Goal: Find specific page/section: Find specific page/section

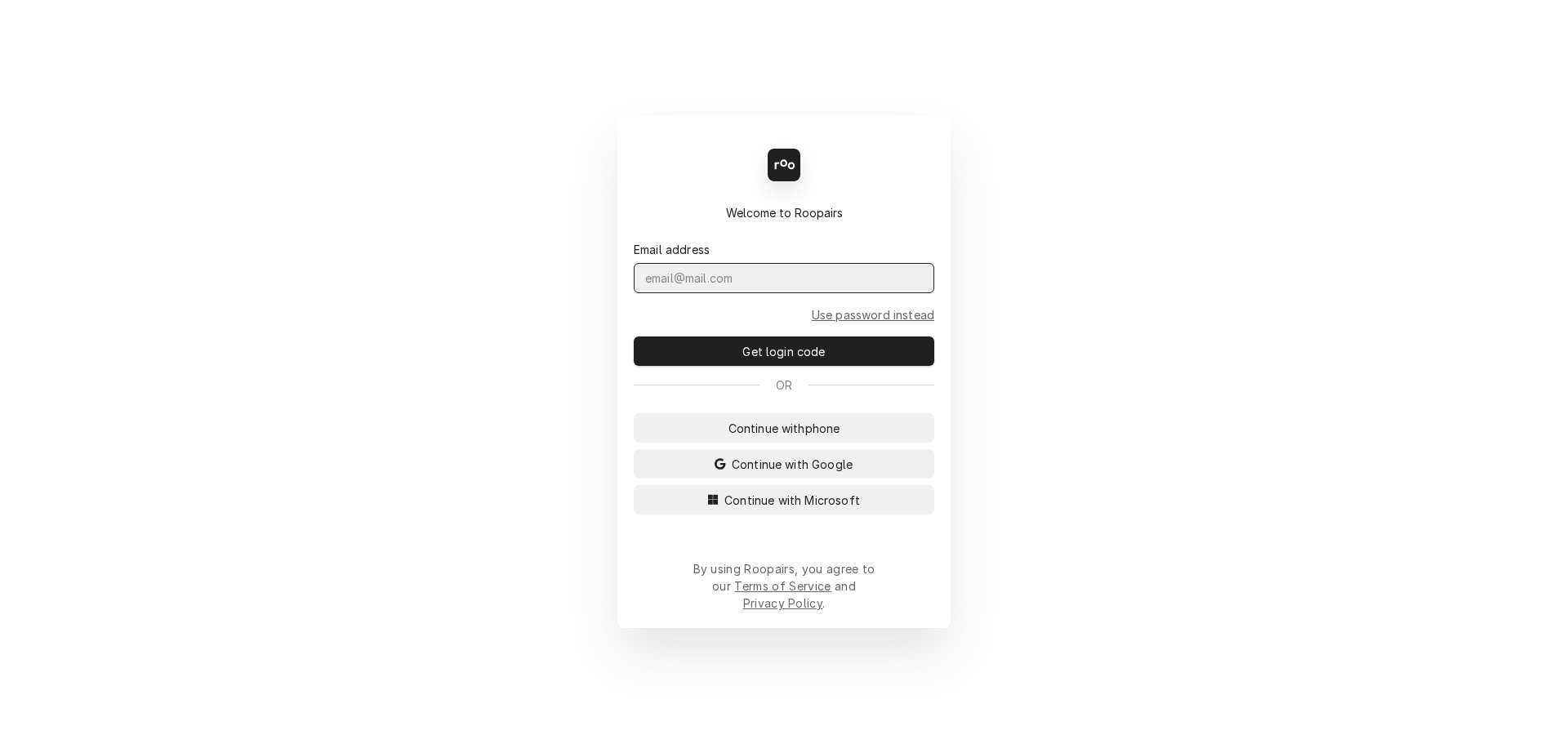
click at [764, 293] on input "Dynamic Content Wrapper" at bounding box center [783, 278] width 300 height 30
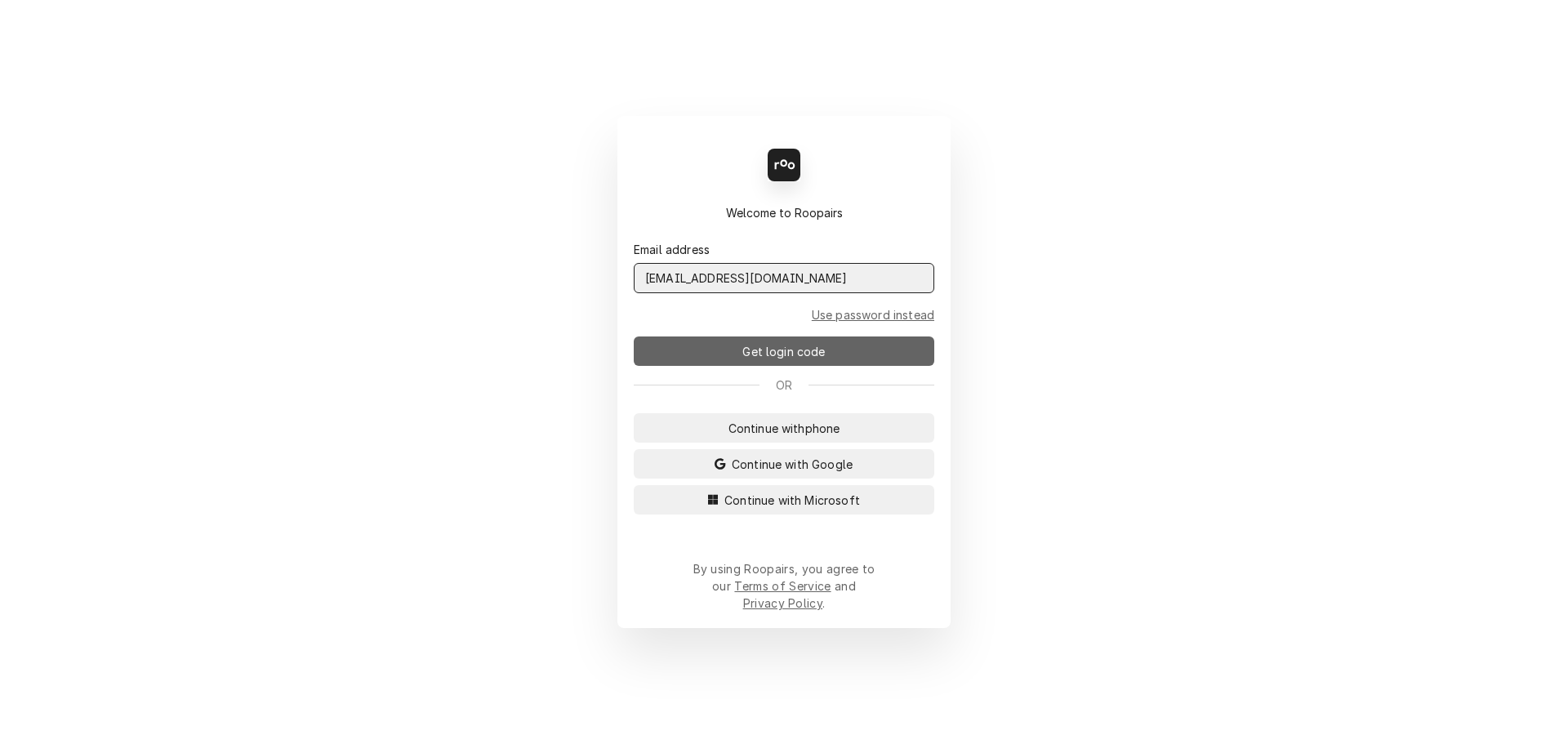
type input "admin@maincomm.com"
click at [783, 356] on span "Get login code" at bounding box center [783, 352] width 89 height 17
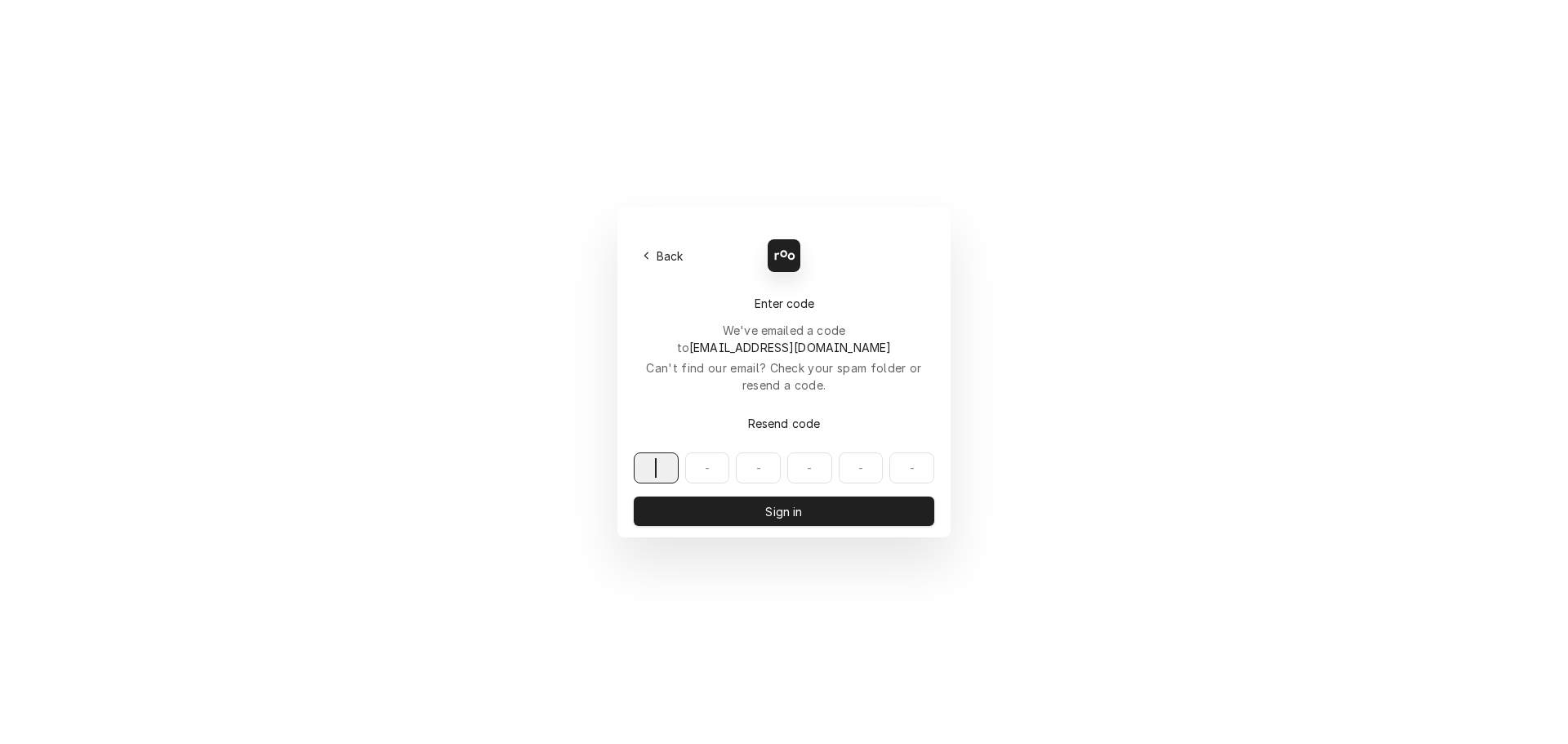
paste input "076759"
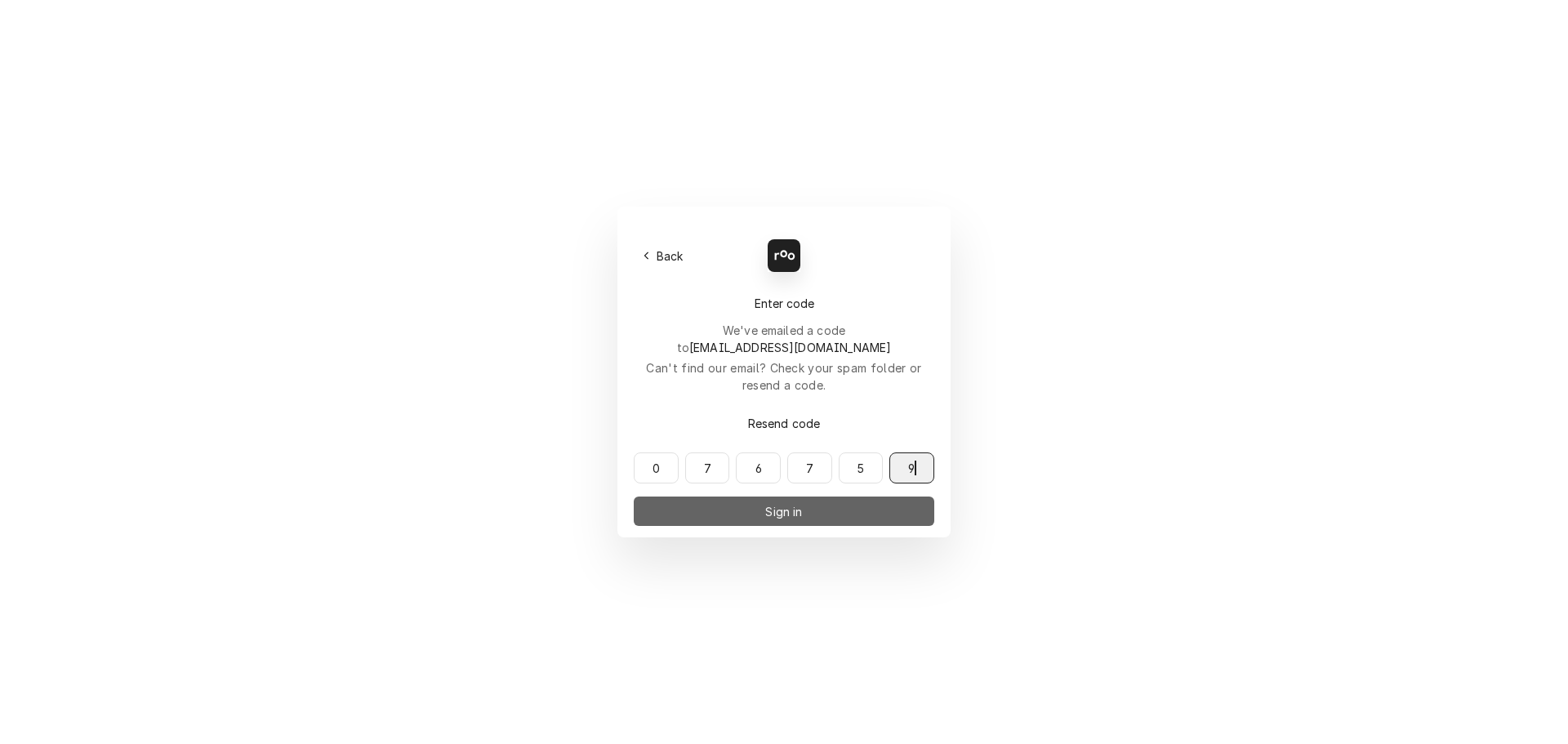
type input "076759"
click at [747, 496] on button "Sign in" at bounding box center [783, 510] width 300 height 29
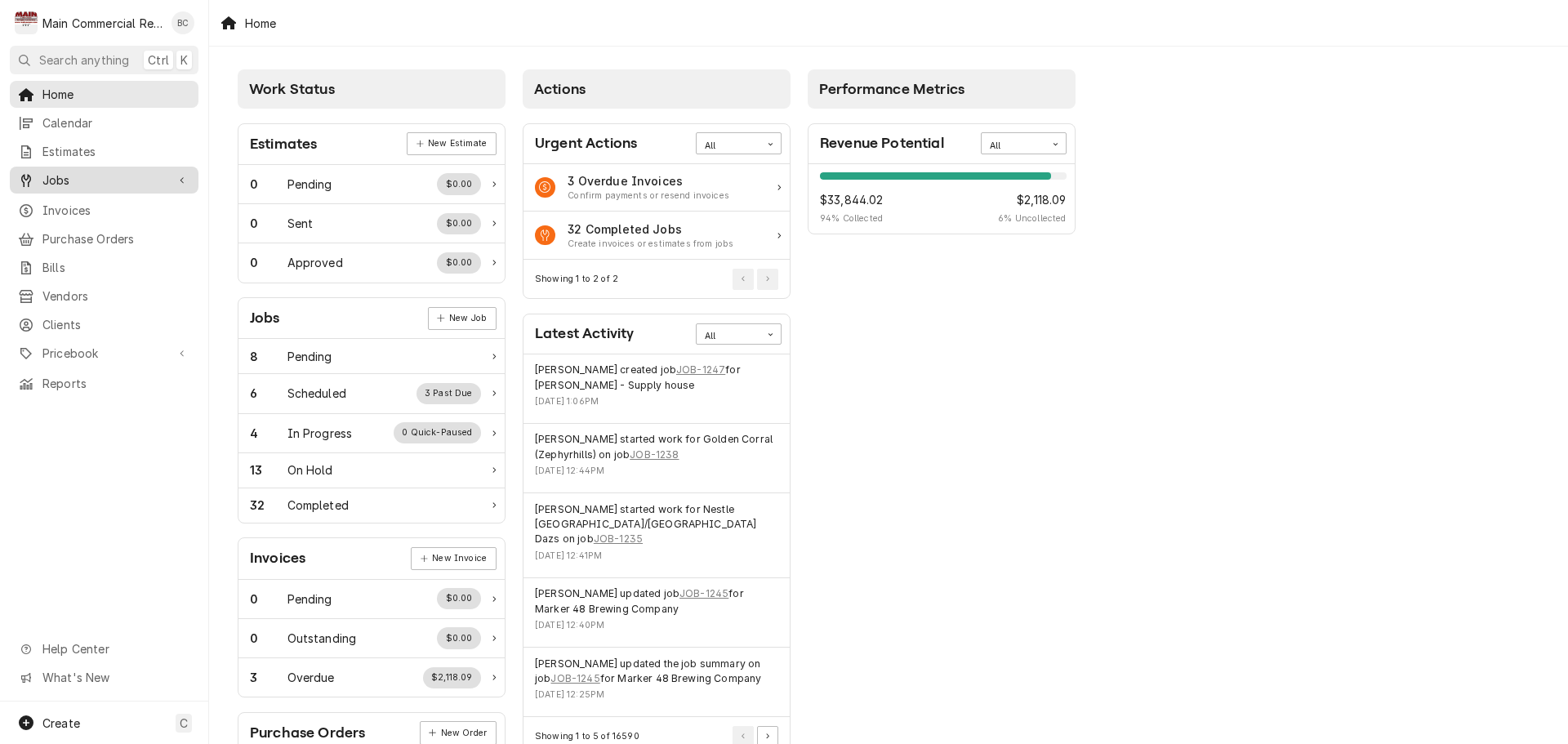
click at [69, 184] on div "Jobs" at bounding box center [104, 180] width 182 height 21
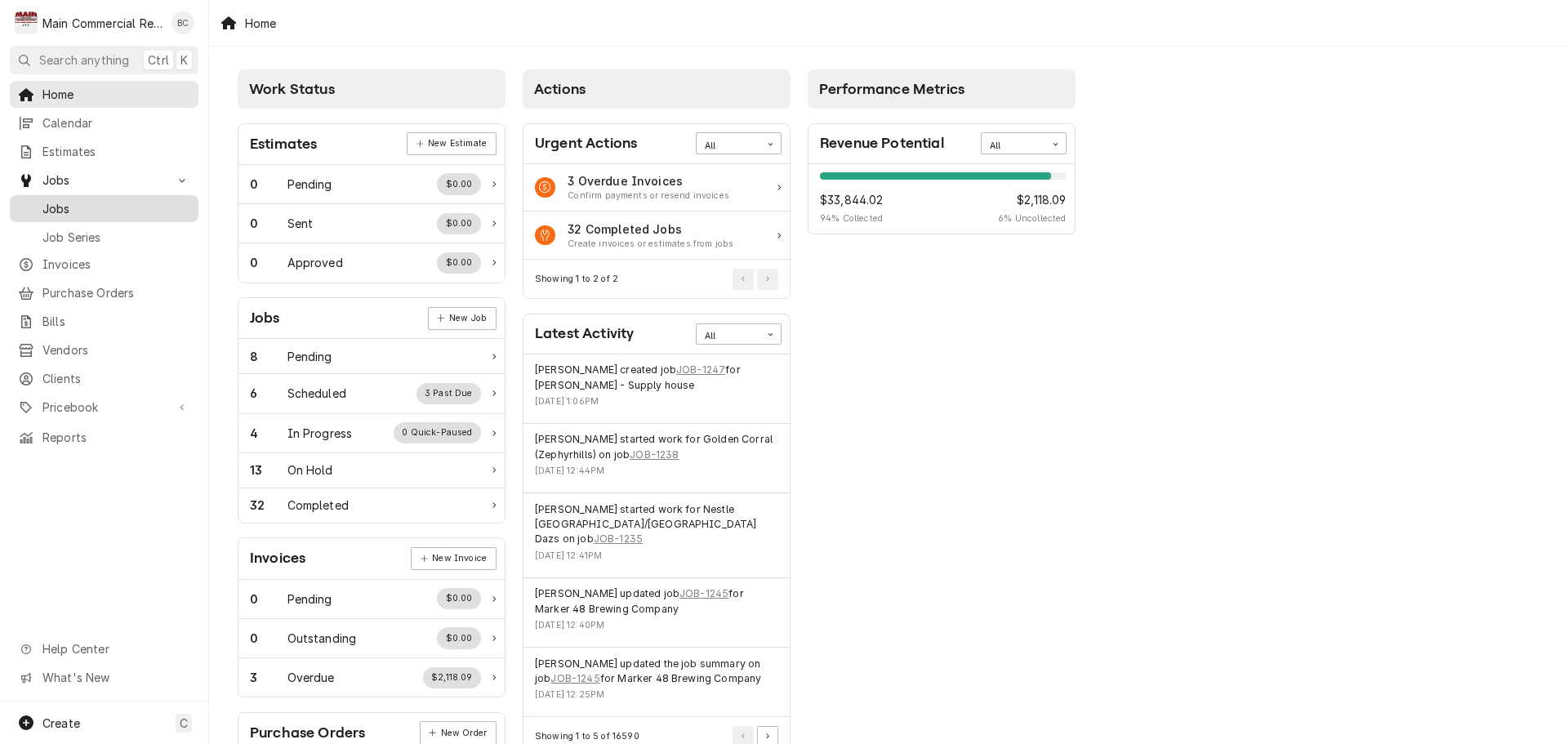
click at [74, 204] on span "Jobs" at bounding box center [116, 209] width 148 height 17
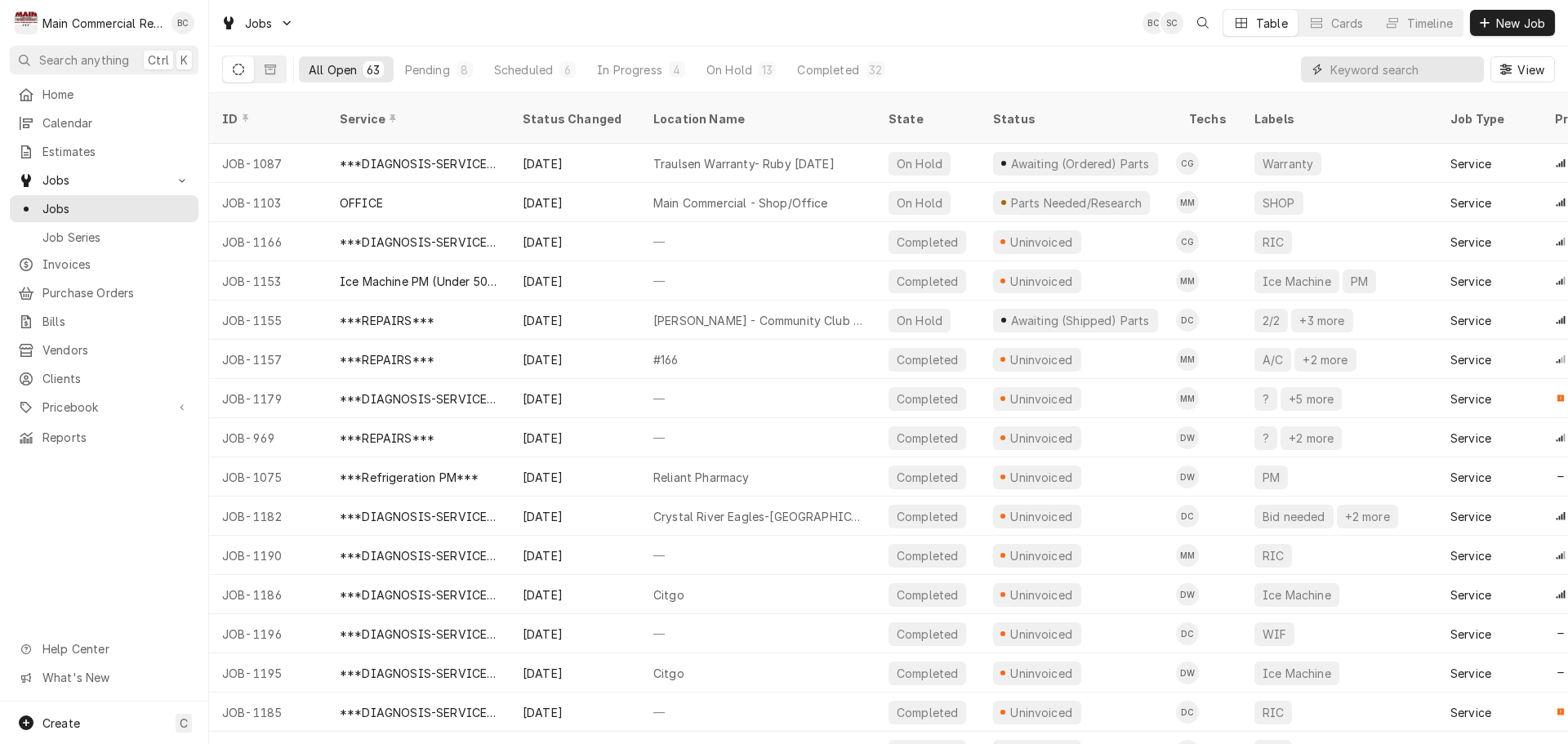
click at [1348, 71] on input "Dynamic Content Wrapper" at bounding box center [1403, 69] width 145 height 26
type input "eagles"
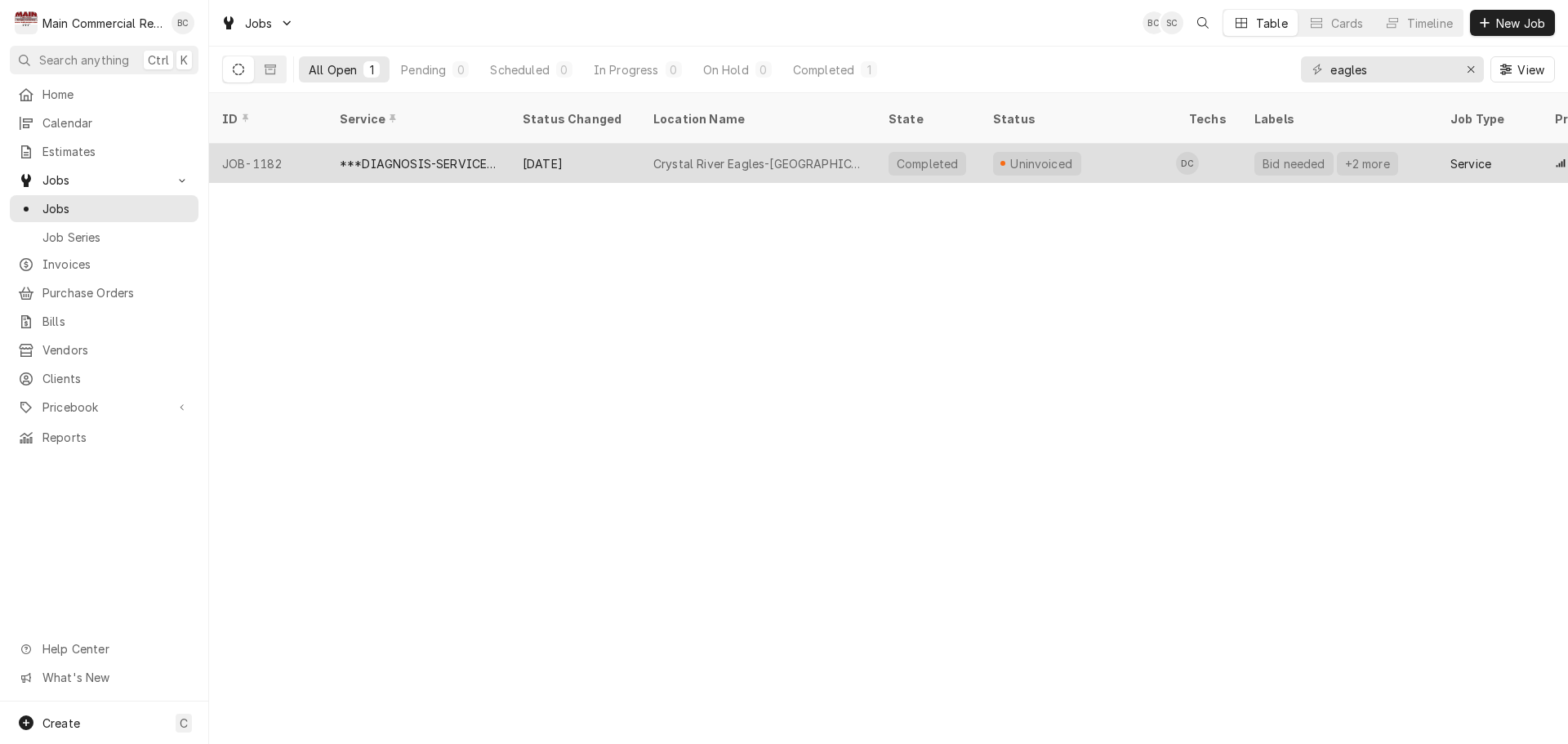
click at [703, 155] on div "Crystal River Eagles-Homosassa" at bounding box center [757, 164] width 209 height 17
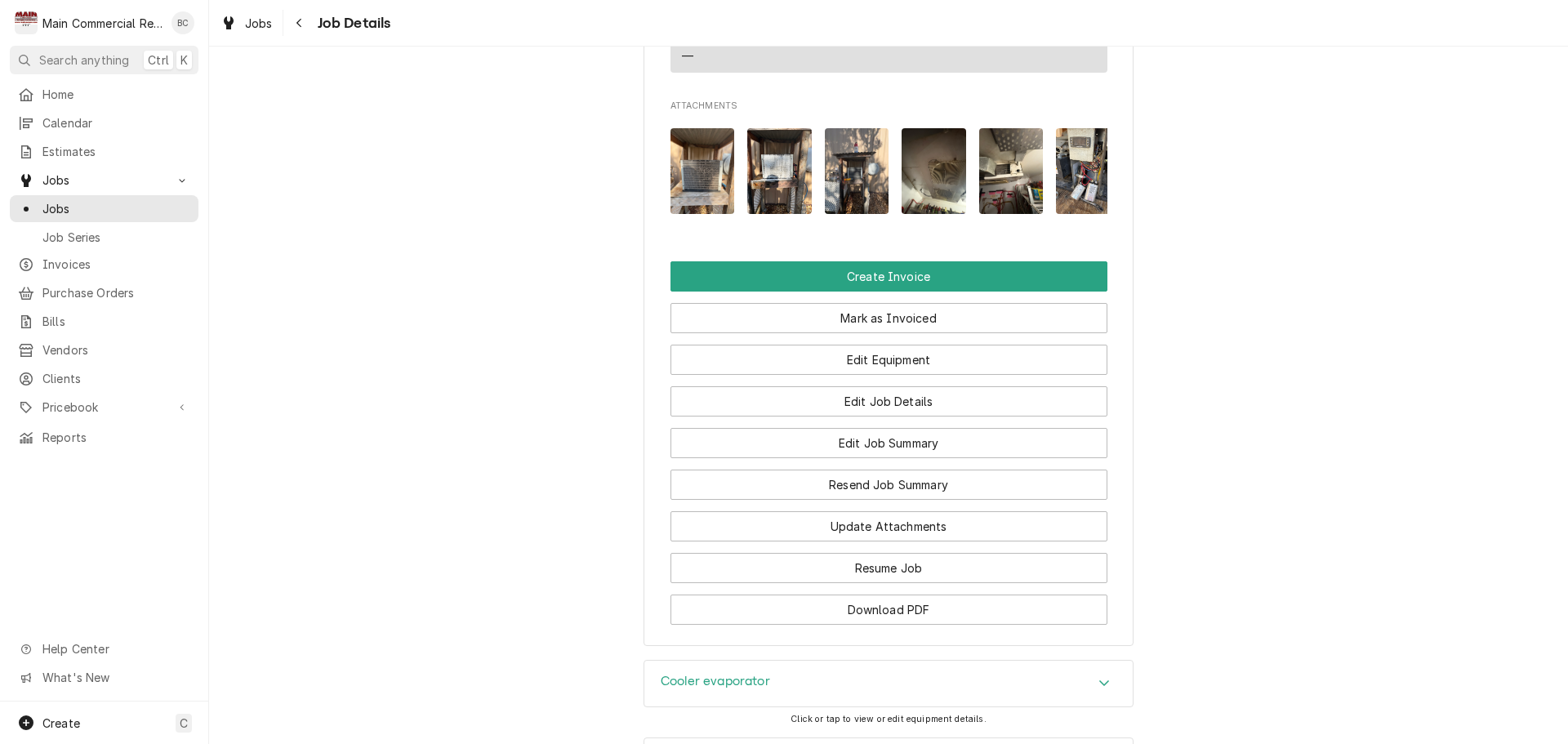
scroll to position [1633, 0]
